Goal: Find specific page/section

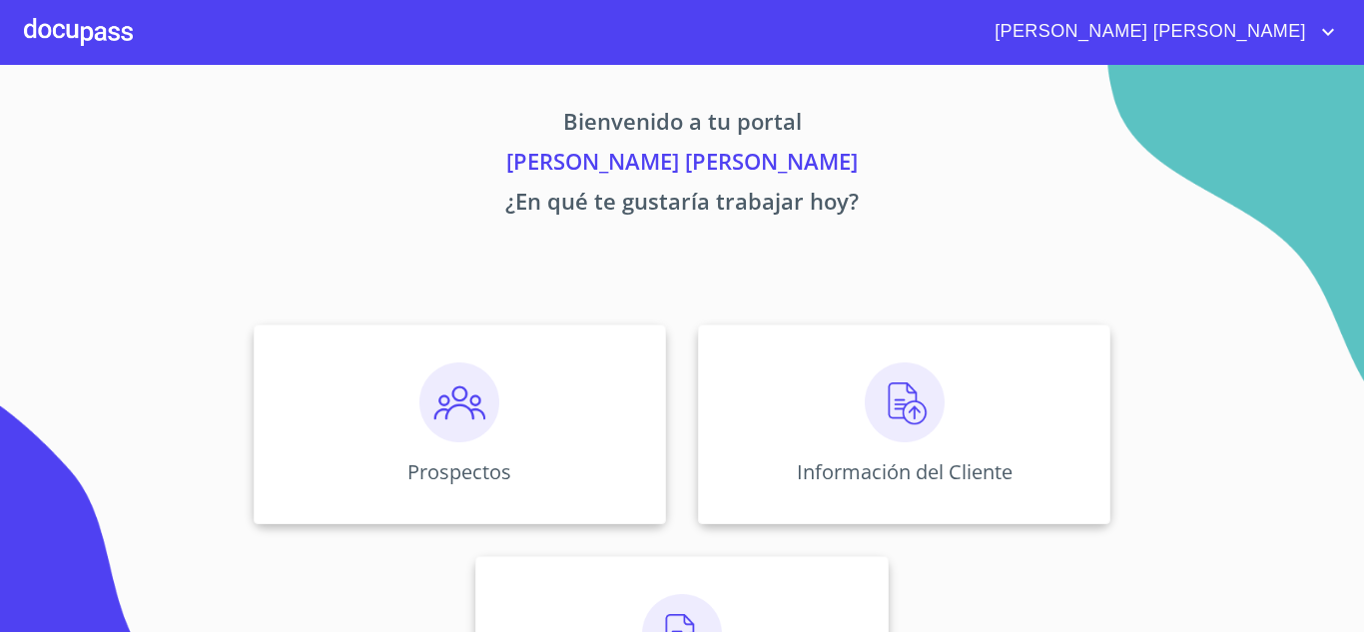
click at [932, 389] on img at bounding box center [905, 402] width 80 height 80
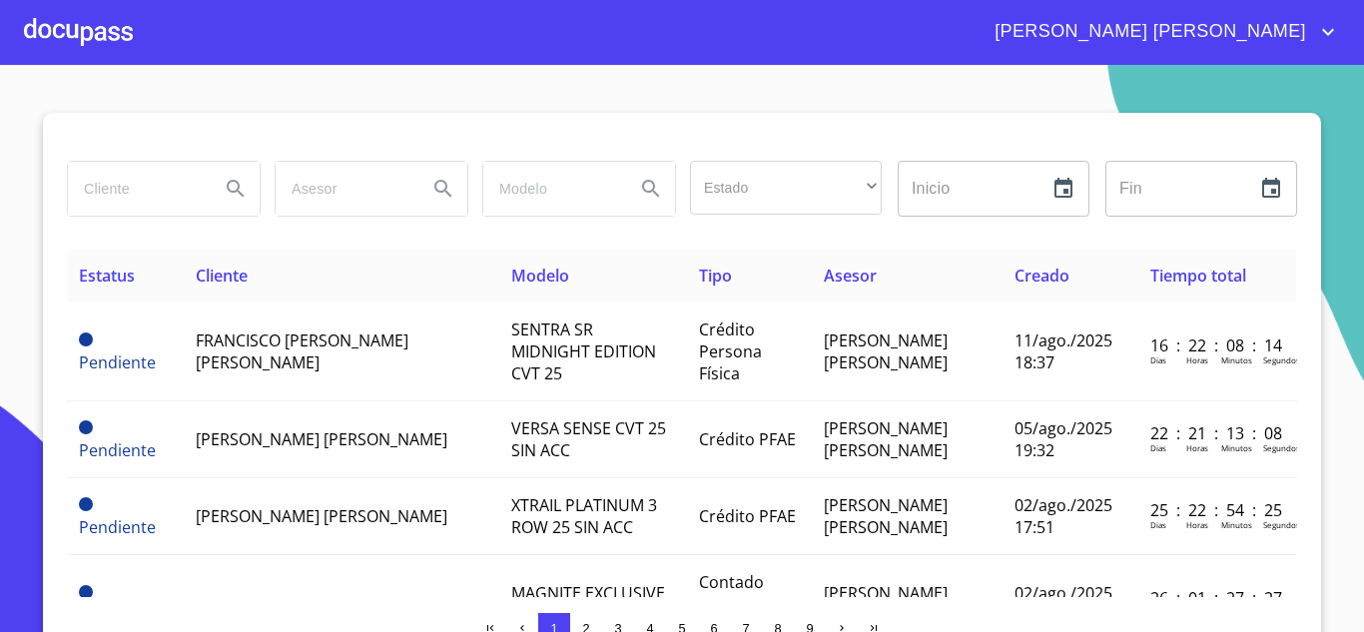
click at [139, 202] on input "search" at bounding box center [136, 189] width 136 height 54
type input "[PERSON_NAME]"
click at [224, 191] on icon "Search" at bounding box center [236, 189] width 24 height 24
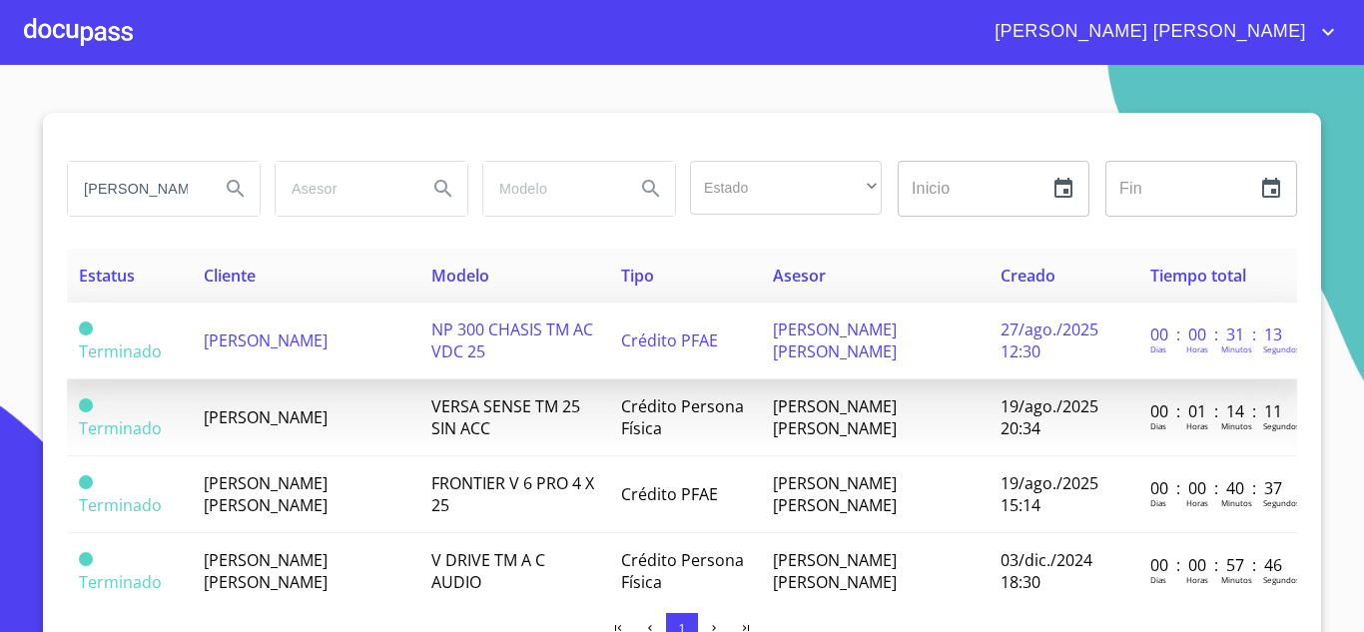
click at [299, 337] on span "[PERSON_NAME]" at bounding box center [266, 340] width 124 height 22
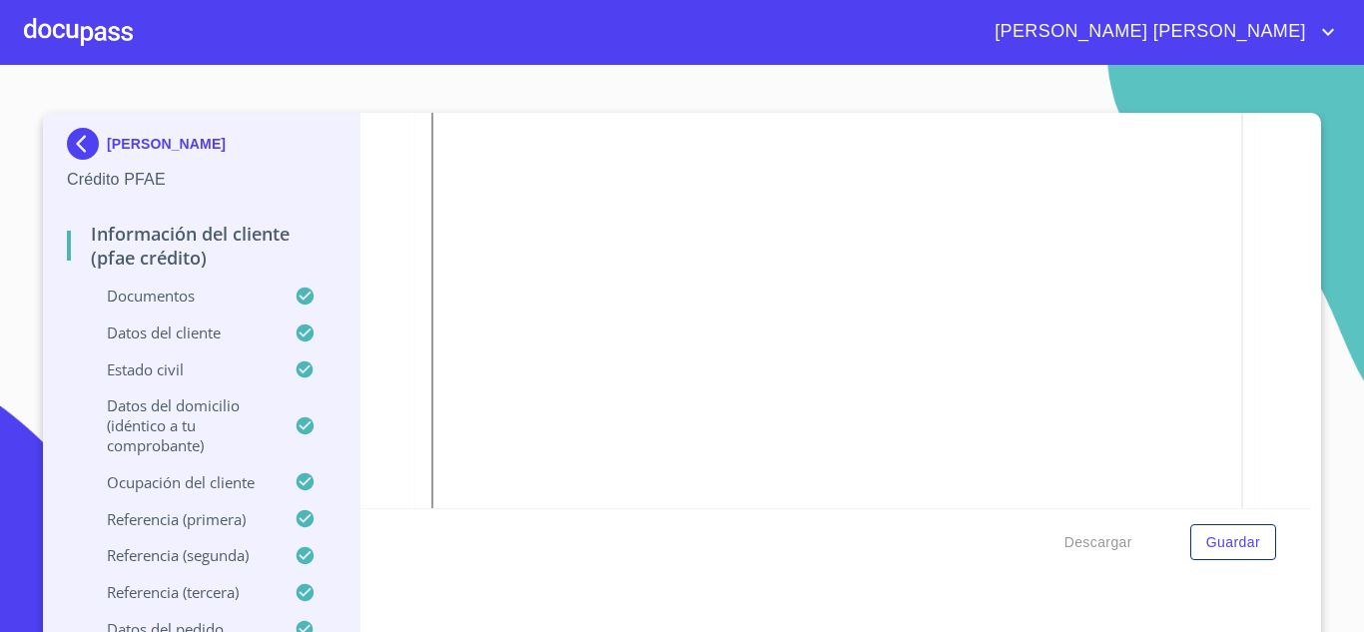
scroll to position [5320, 0]
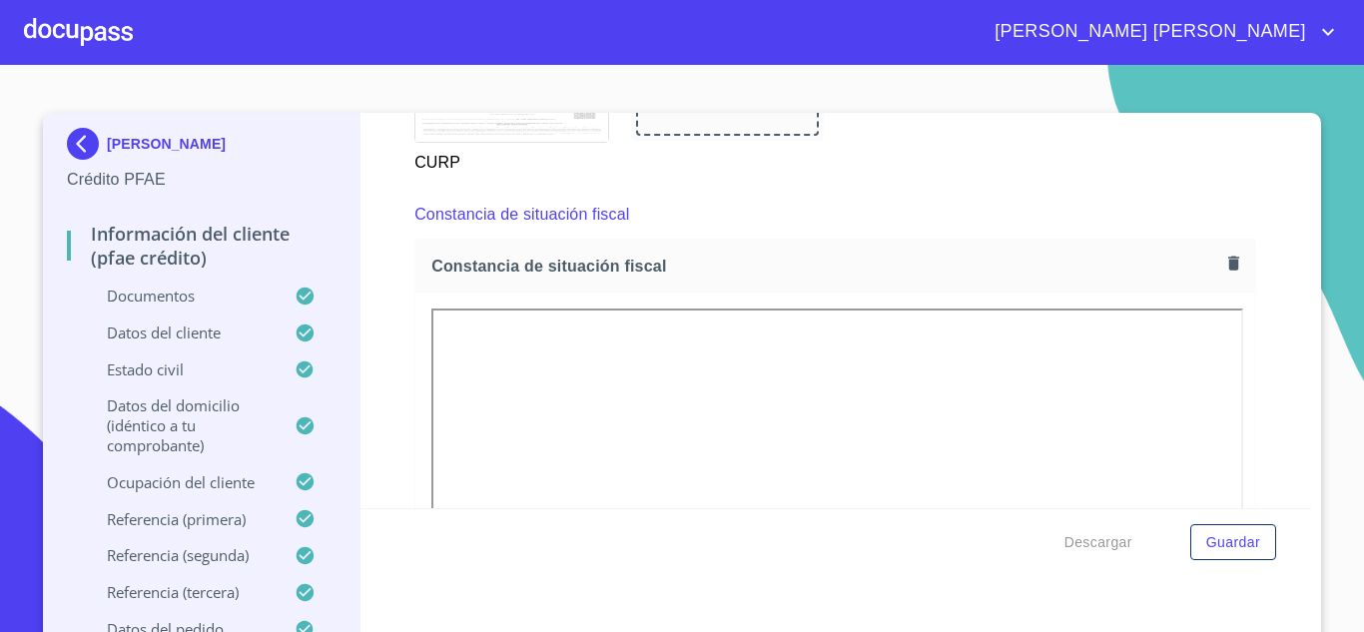
click at [1328, 23] on icon "account of current user" at bounding box center [1328, 32] width 24 height 24
click at [1321, 46] on li "Salir" at bounding box center [1307, 42] width 65 height 36
